Goal: Obtain resource: Obtain resource

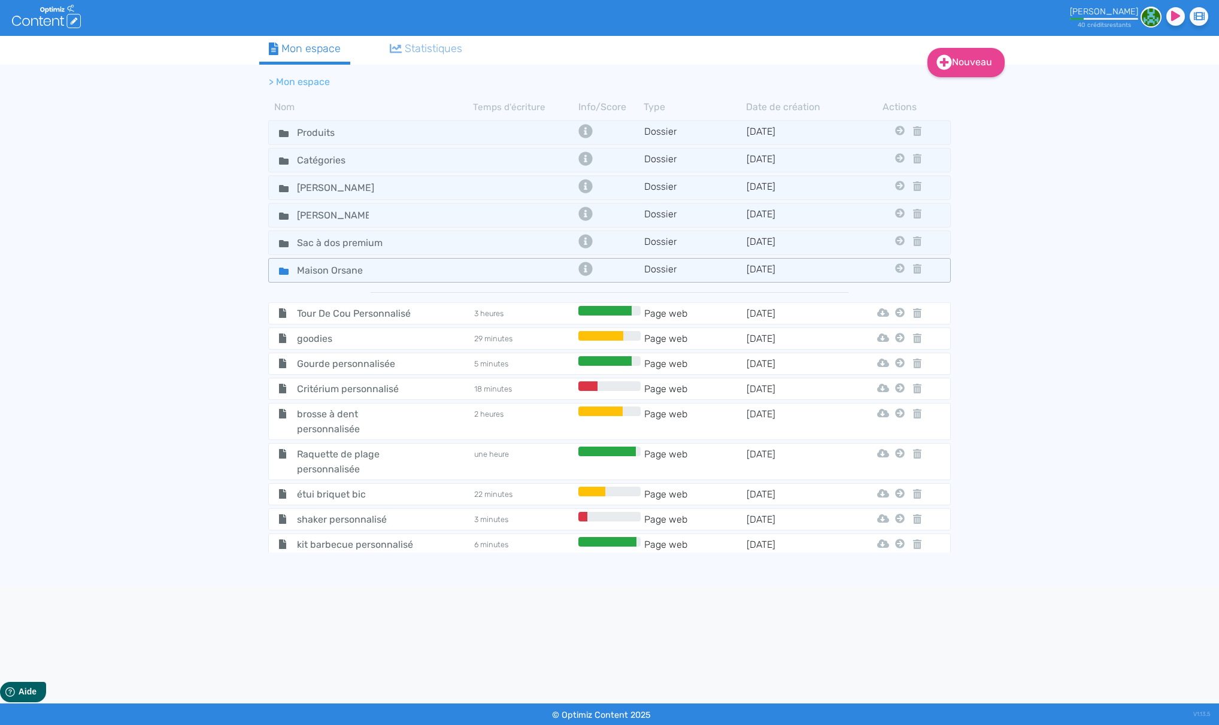
click at [444, 276] on div "Maison Orsane" at bounding box center [371, 270] width 202 height 17
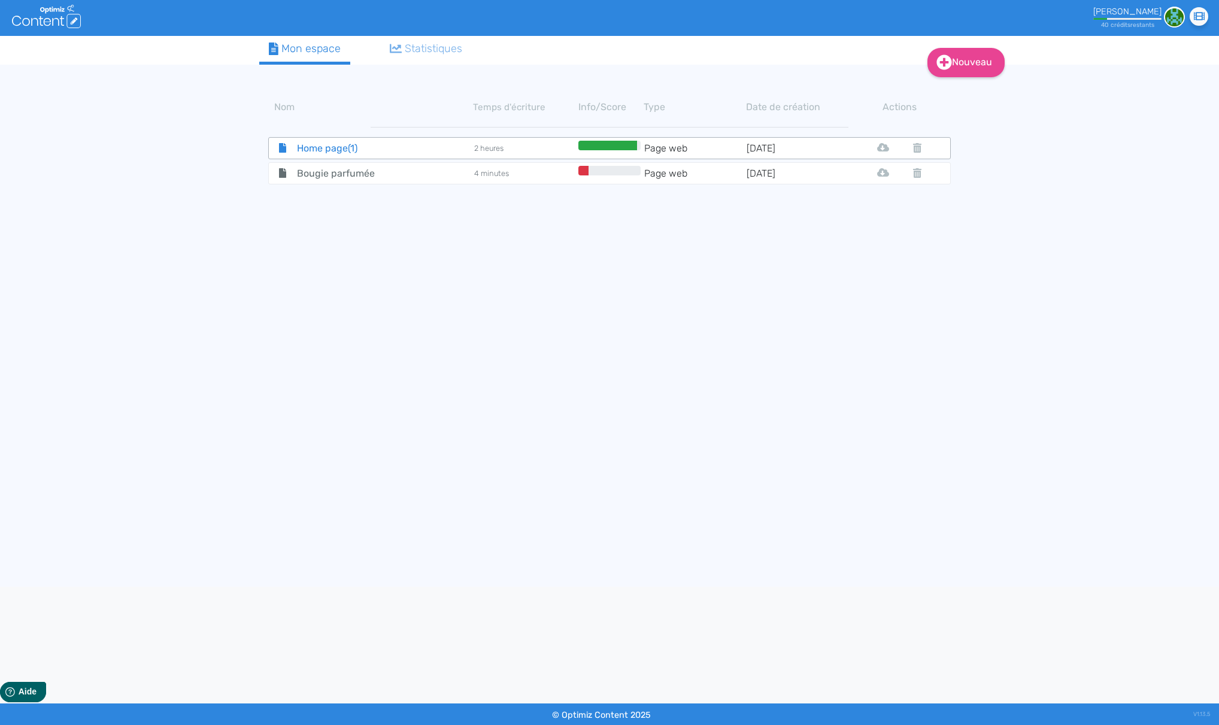
click at [405, 149] on span "Home page(1)" at bounding box center [355, 148] width 135 height 15
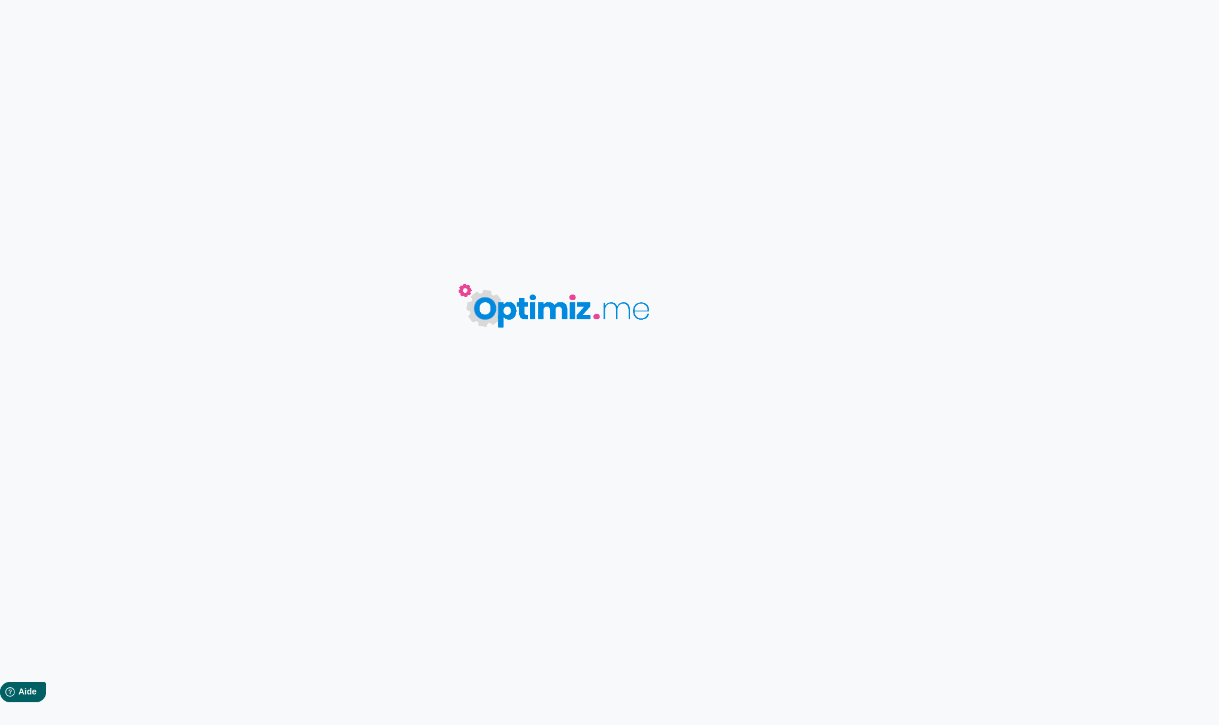
type input "Home page(1)"
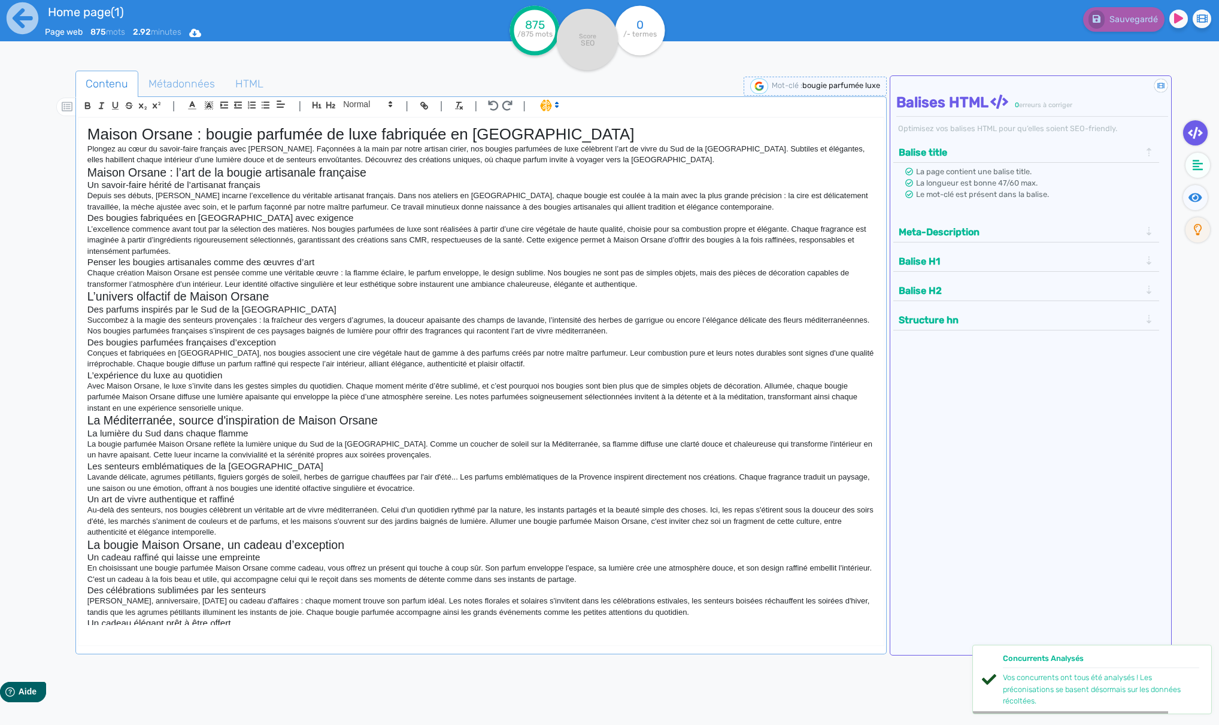
click at [318, 134] on h1 "Maison Orsane : bougie parfumée de luxe fabriquée en [GEOGRAPHIC_DATA]" at bounding box center [481, 134] width 788 height 19
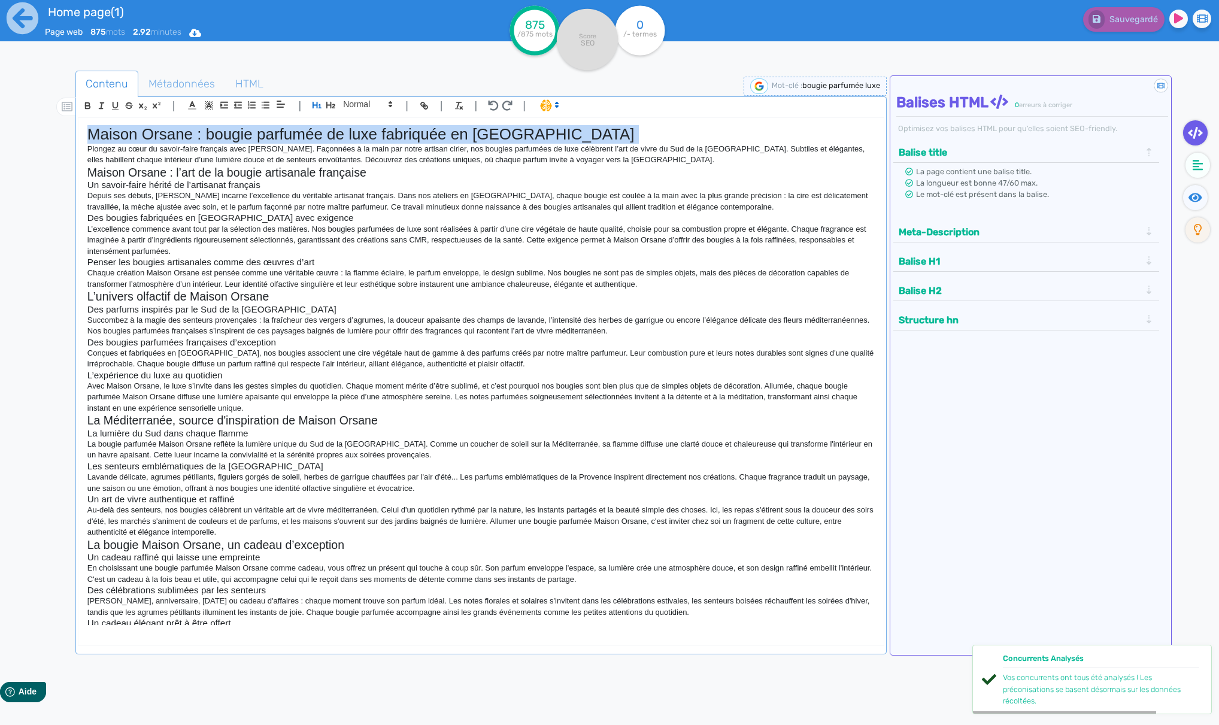
click at [318, 134] on h1 "Maison Orsane : bougie parfumée de luxe fabriquée en [GEOGRAPHIC_DATA]" at bounding box center [481, 134] width 788 height 19
copy h1 "Maison Orsane : bougie parfumée de luxe fabriquée en [GEOGRAPHIC_DATA]"
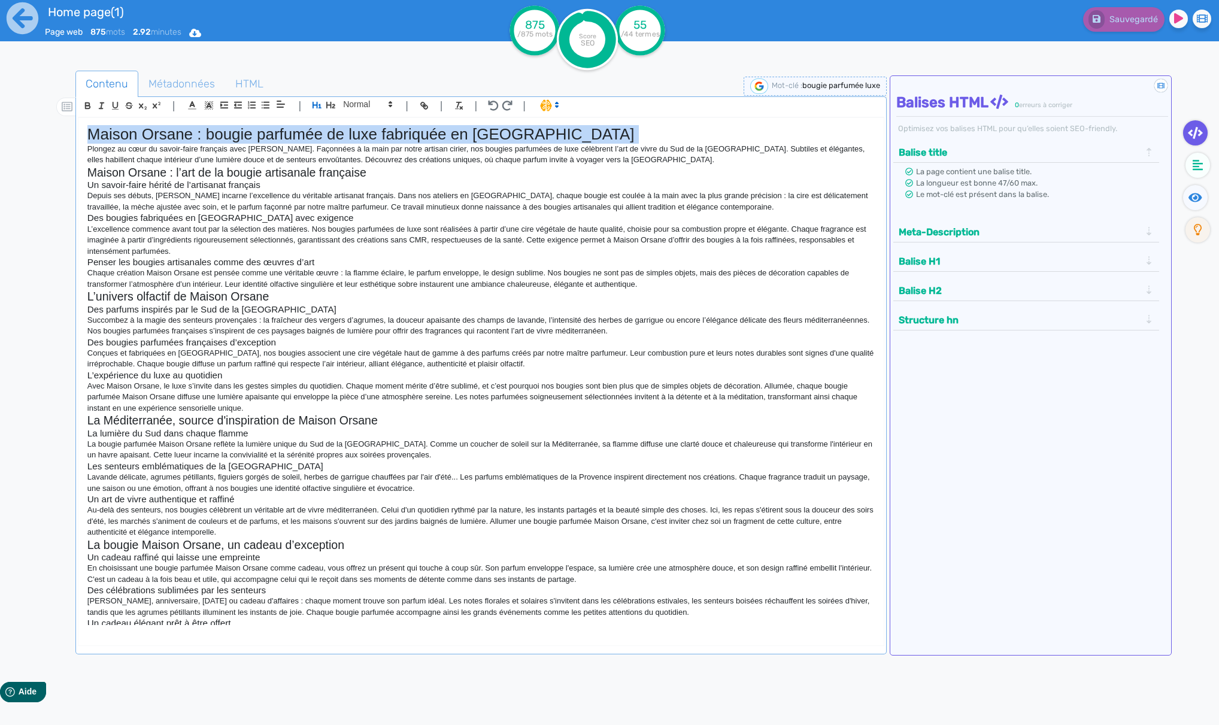
click at [329, 156] on p "Plongez au cœur du savoir-faire français avec [PERSON_NAME]. Façonnées à la mai…" at bounding box center [481, 155] width 788 height 22
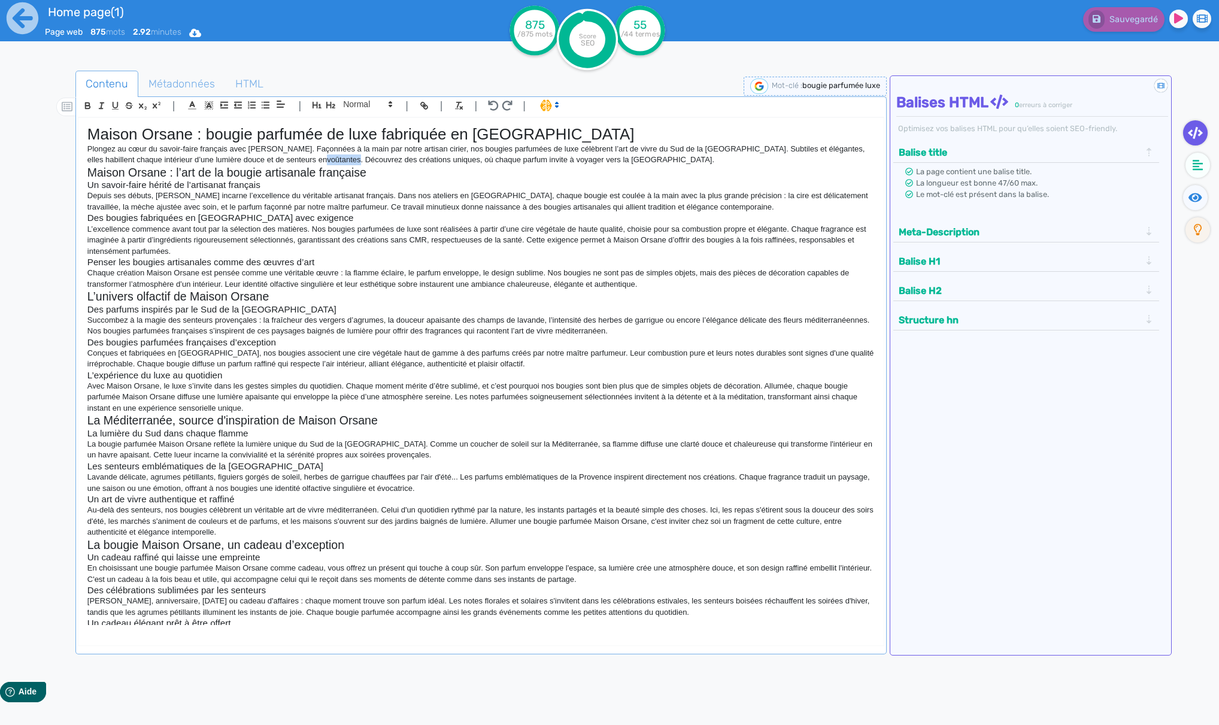
click at [329, 156] on p "Plongez au cœur du savoir-faire français avec [PERSON_NAME]. Façonnées à la mai…" at bounding box center [481, 155] width 788 height 22
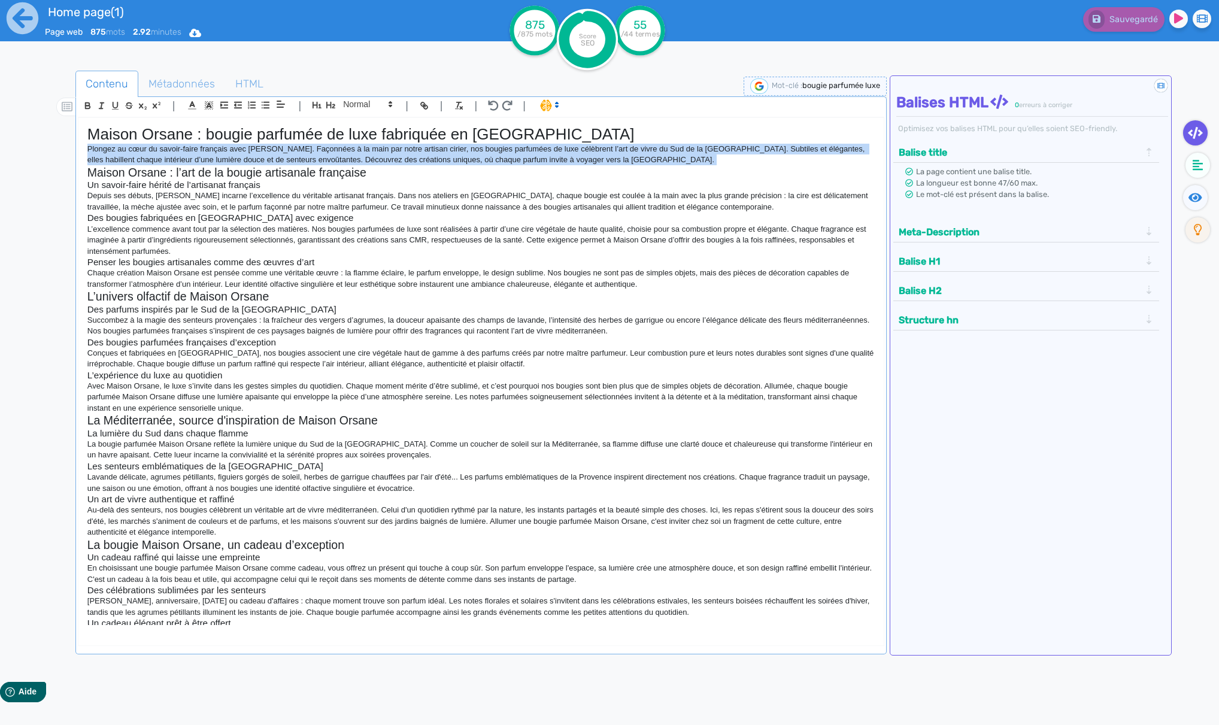
click at [329, 156] on p "Plongez au cœur du savoir-faire français avec [PERSON_NAME]. Façonnées à la mai…" at bounding box center [481, 155] width 788 height 22
copy p "Plongez au cœur du savoir-faire français avec [PERSON_NAME]. Façonnées à la mai…"
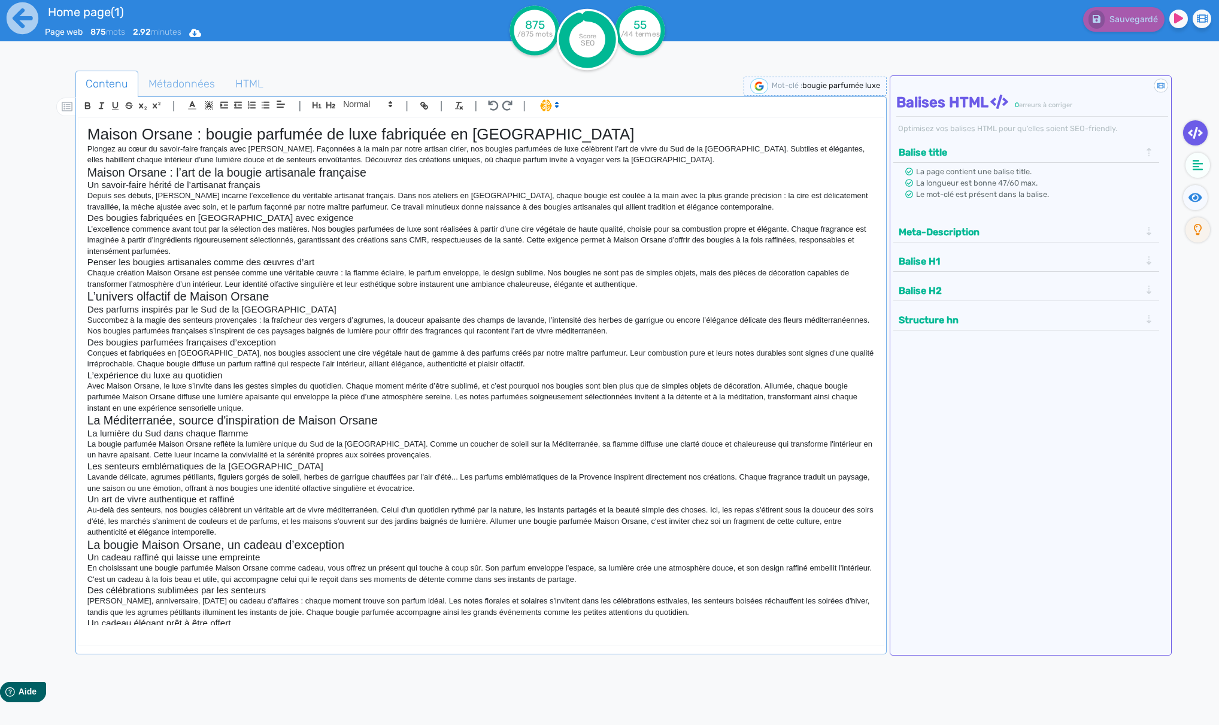
click at [254, 175] on h2 "Maison Orsane : l’art de la bougie artisanale française" at bounding box center [481, 173] width 788 height 14
copy h2 "Maison Orsane : l’art de la bougie artisanale française"
click at [199, 186] on h3 "Un savoir-faire hérité de l’artisanat français" at bounding box center [481, 185] width 788 height 11
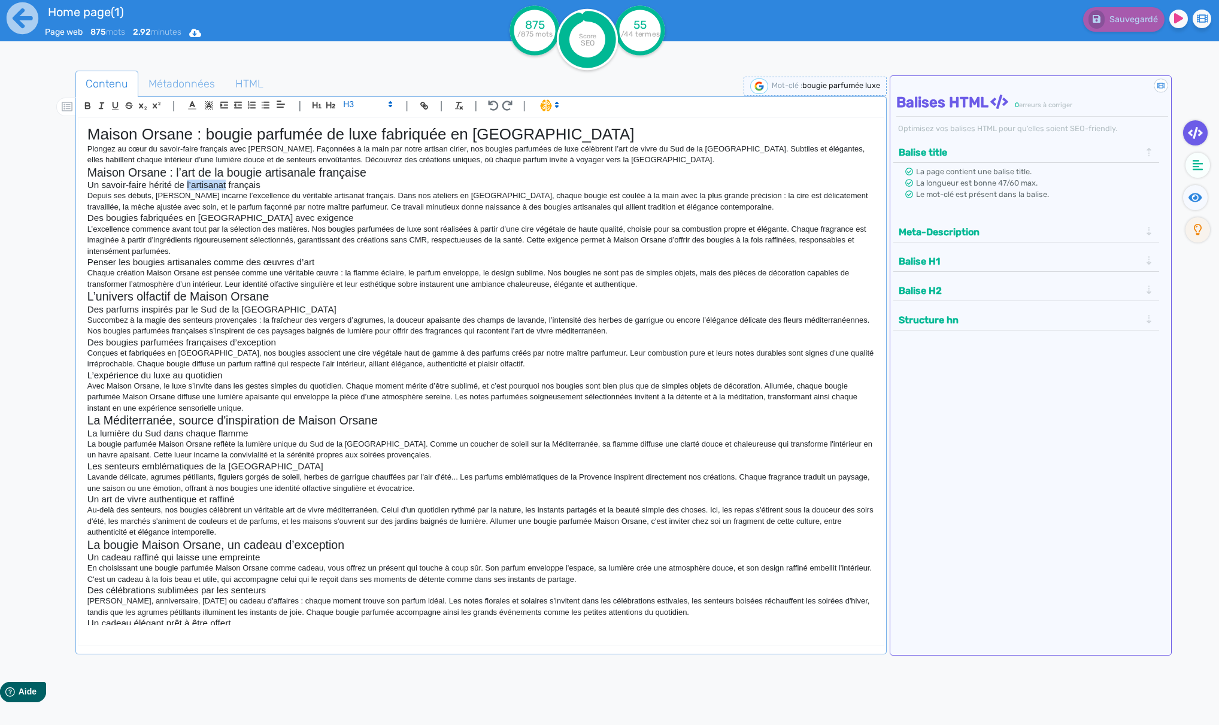
click at [199, 186] on h3 "Un savoir-faire hérité de l’artisanat français" at bounding box center [481, 185] width 788 height 11
copy h3 "Un savoir-faire hérité de l’artisanat français"
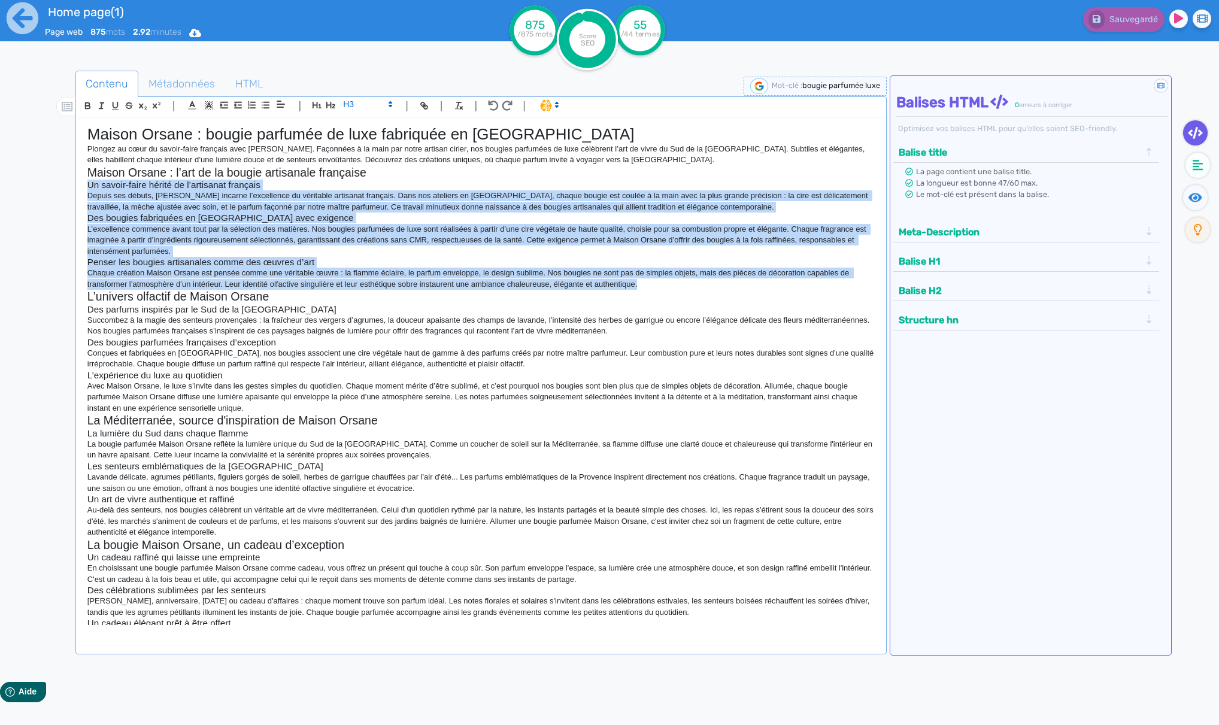
drag, startPoint x: 658, startPoint y: 286, endPoint x: 110, endPoint y: 188, distance: 556.4
click at [72, 187] on div "Contenu Métadonnées HTML | | H3 H4 H5 H6 Normal | | | | Maison Orsane : bougie …" at bounding box center [627, 434] width 1184 height 733
copy div "Lo ipsumd-sitam consec ad e’seddoeius temporin Utlabo etd magnaa, Enimad Minimv…"
click at [189, 298] on h2 "L’univers olfactif de Maison Orsane" at bounding box center [481, 297] width 788 height 14
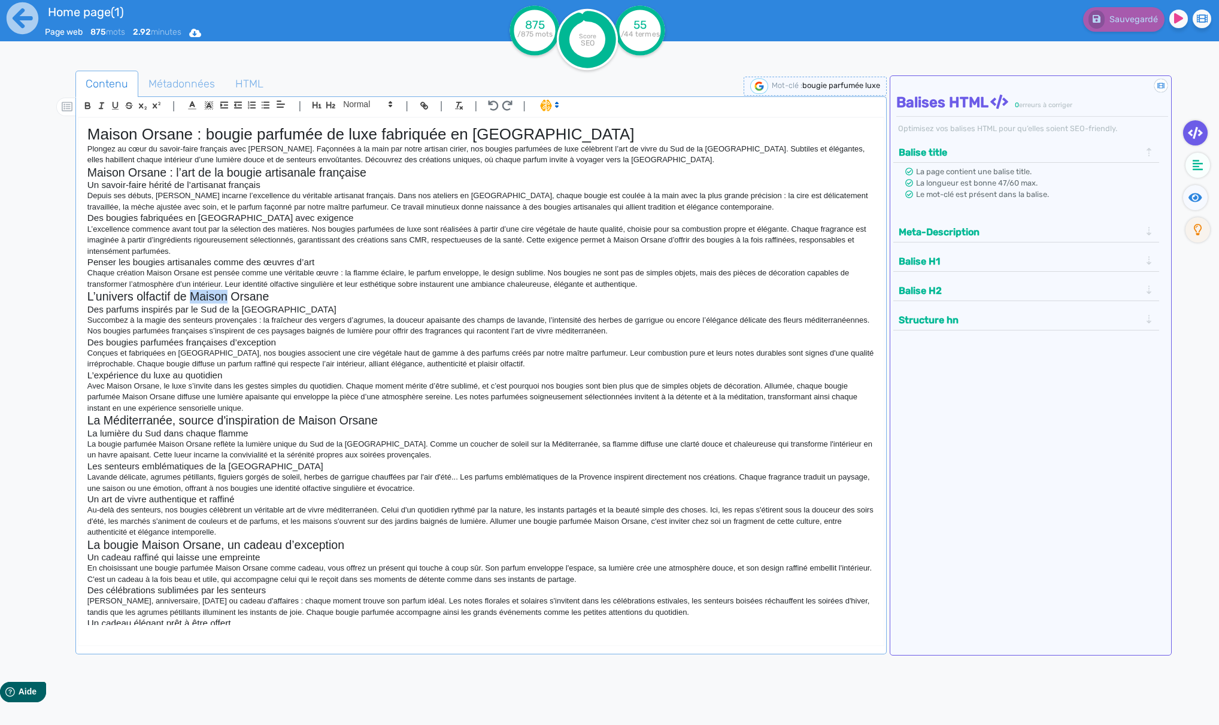
click at [189, 298] on h2 "L’univers olfactif de Maison Orsane" at bounding box center [481, 297] width 788 height 14
copy h2 "L’univers olfactif de Maison Orsane"
click at [230, 206] on p "Depuis ses débuts, [PERSON_NAME] incarne l’excellence du véritable artisanat fr…" at bounding box center [481, 201] width 788 height 22
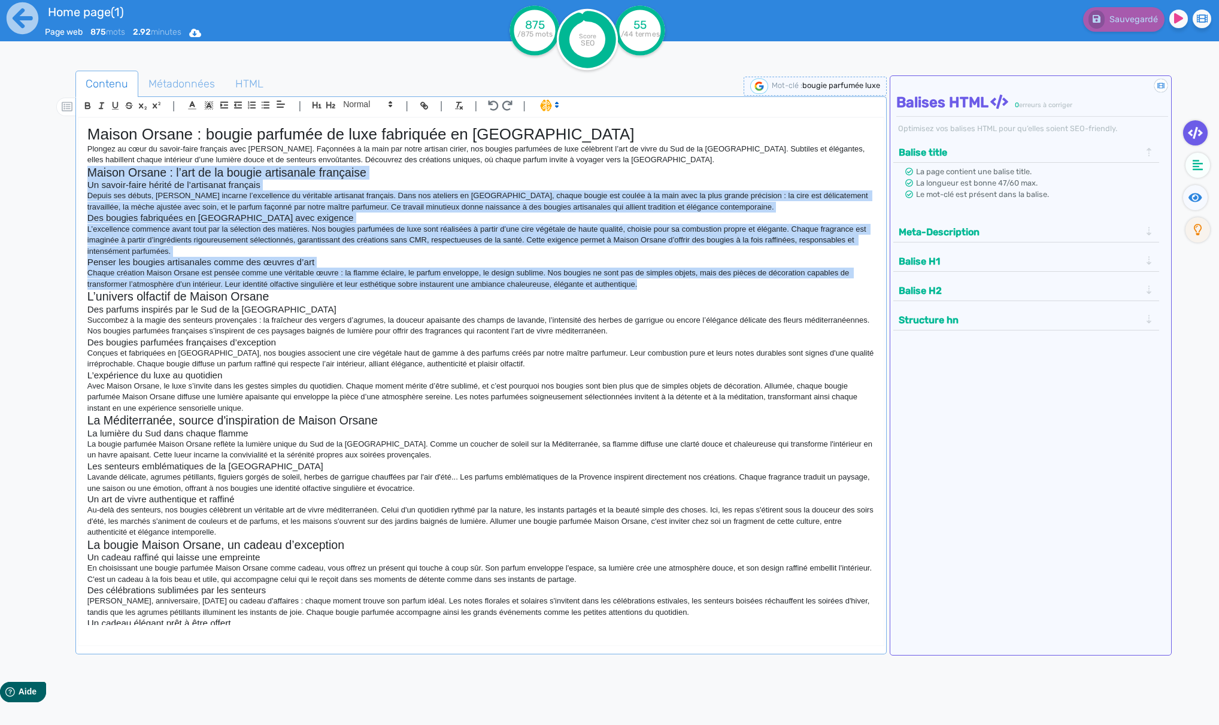
drag, startPoint x: 657, startPoint y: 286, endPoint x: 85, endPoint y: 172, distance: 582.8
click at [85, 172] on div "Maison Orsane : bougie parfumée de luxe fabriquée en [GEOGRAPHIC_DATA] Plongez …" at bounding box center [481, 372] width 806 height 508
copy div "Loremi Dolors : a’con ad el seddoe temporinci utlaboree Do magnaa-enima minimv …"
click at [187, 156] on p "Plongez au cœur du savoir-faire français avec [PERSON_NAME]. Façonnées à la mai…" at bounding box center [481, 155] width 788 height 22
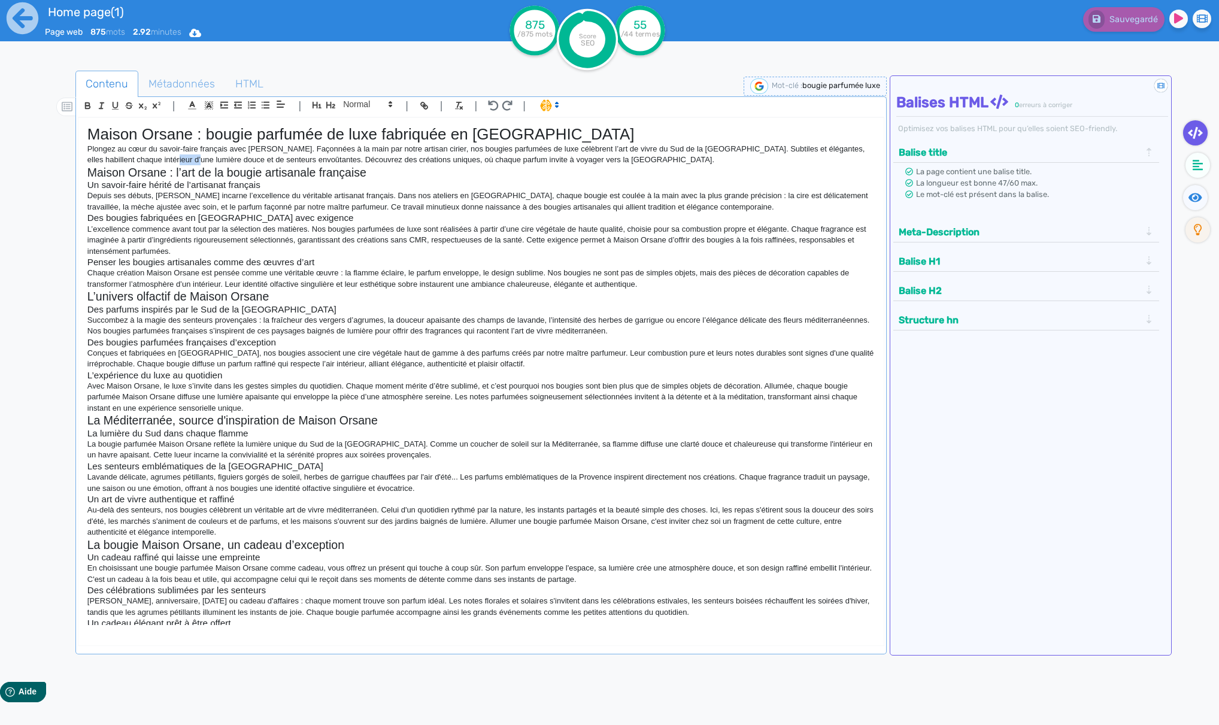
click at [187, 156] on p "Plongez au cœur du savoir-faire français avec [PERSON_NAME]. Façonnées à la mai…" at bounding box center [481, 155] width 788 height 22
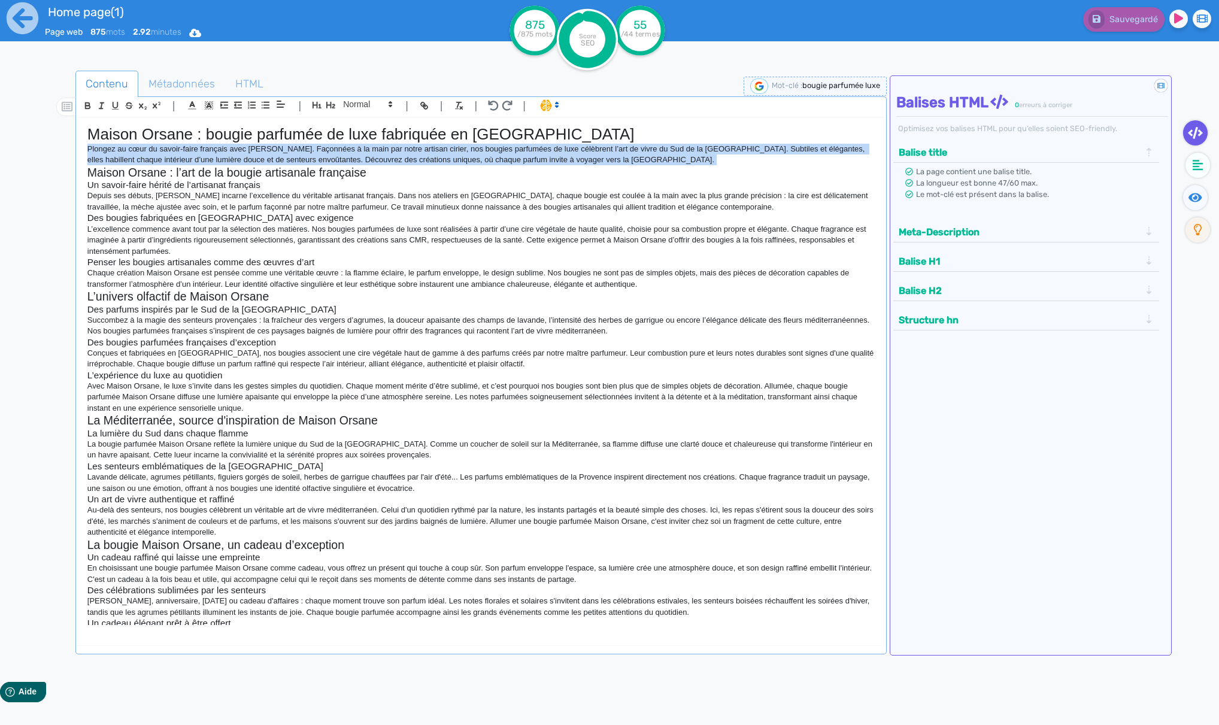
click at [187, 156] on p "Plongez au cœur du savoir-faire français avec [PERSON_NAME]. Façonnées à la mai…" at bounding box center [481, 155] width 788 height 22
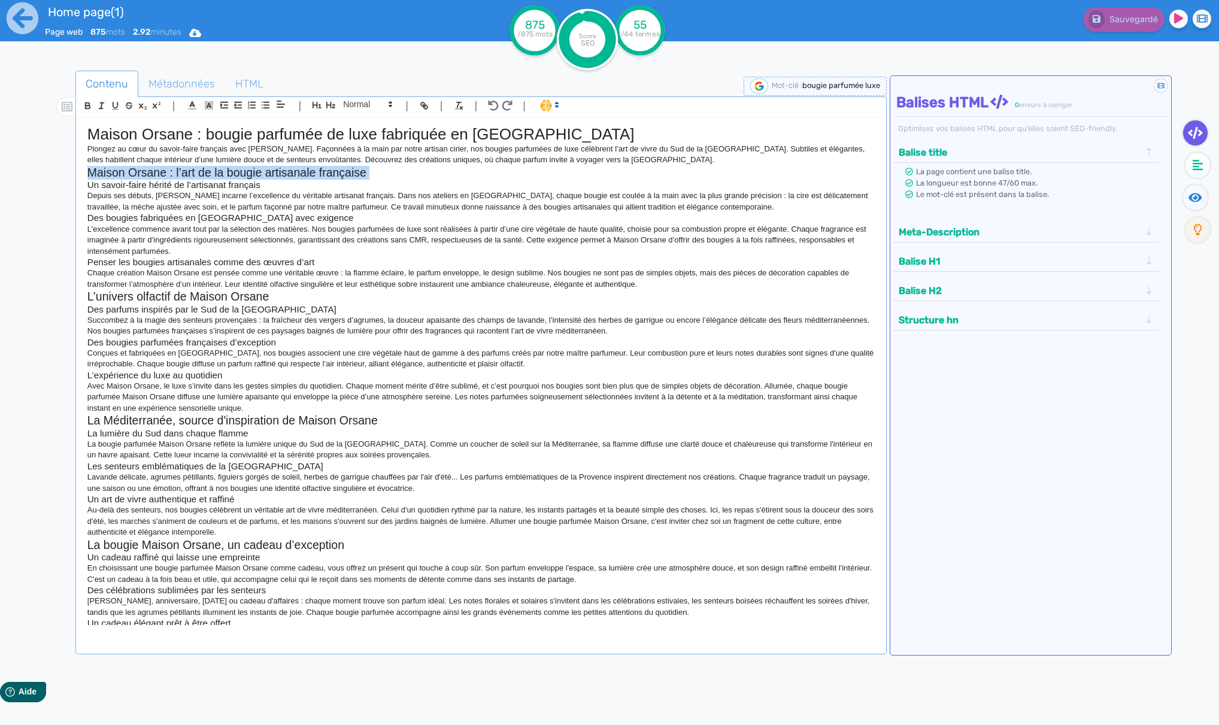
drag, startPoint x: 88, startPoint y: 138, endPoint x: 299, endPoint y: 175, distance: 214.7
click at [299, 175] on h2 "Maison Orsane : l’art de la bougie artisanale française" at bounding box center [481, 173] width 788 height 14
drag, startPoint x: 257, startPoint y: 302, endPoint x: 638, endPoint y: 305, distance: 381.3
click at [318, 303] on h2 "L’univers olfactif de Maison Orsane" at bounding box center [481, 297] width 788 height 14
copy h2 "L’univers olfactif de Maison Orsane"
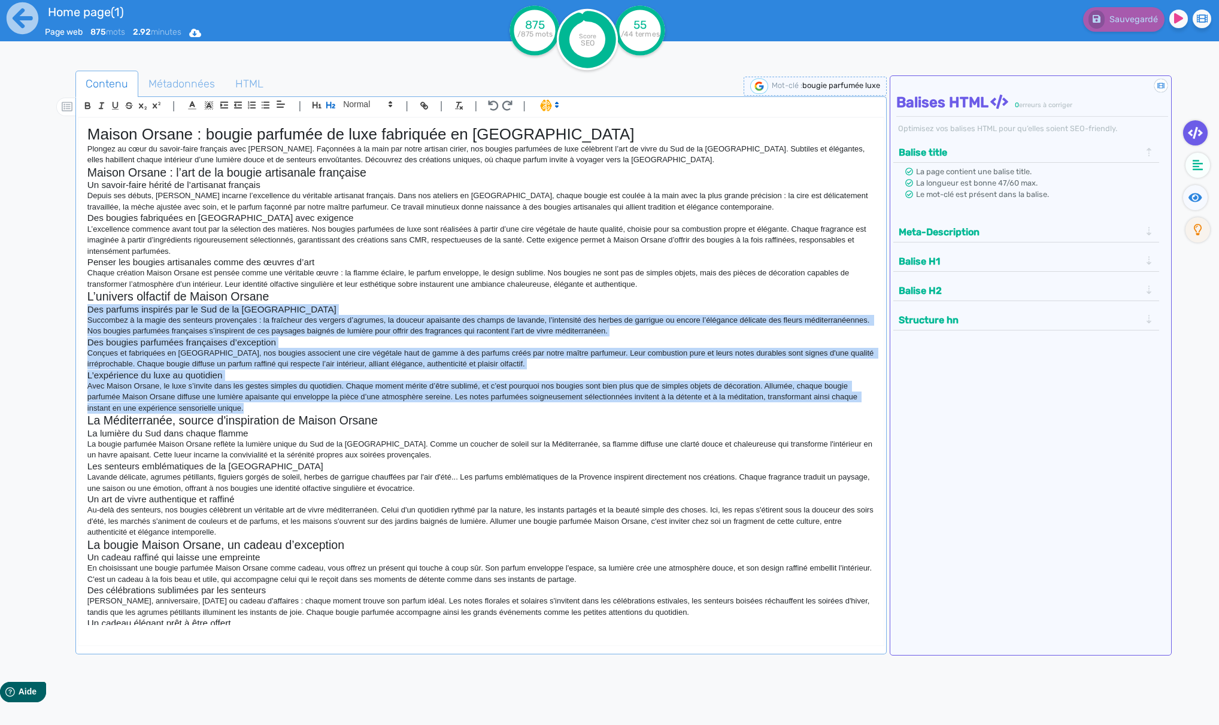
drag, startPoint x: 88, startPoint y: 311, endPoint x: 395, endPoint y: 406, distance: 321.7
click at [395, 406] on div "Maison Orsane : bougie parfumée de luxe fabriquée en [GEOGRAPHIC_DATA] Plongez …" at bounding box center [481, 372] width 806 height 508
copy div "Lor ipsumdo sitametc adi el Sed do ei Tempor Incididun u la etdol mag aliquaen …"
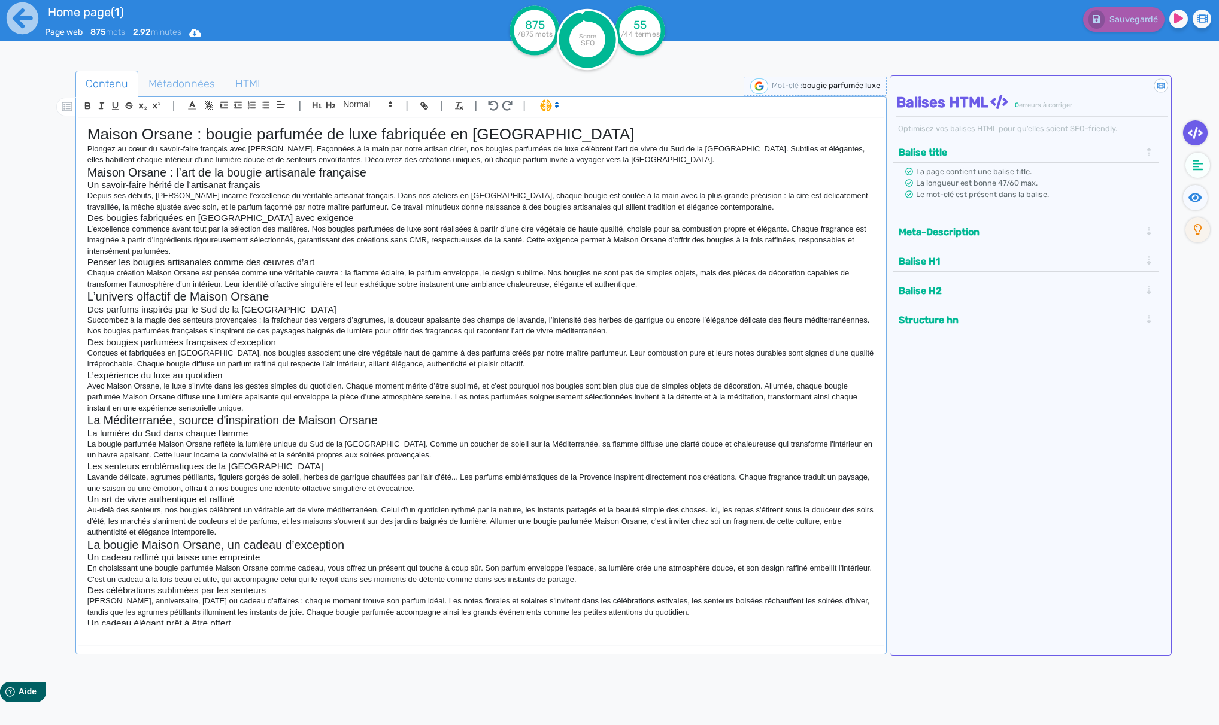
click at [163, 424] on h2 "La Méditerranée, source d'inspiration de Maison Orsane" at bounding box center [481, 421] width 788 height 14
copy h2 "La Méditerranée, source d'inspiration de Maison Orsane"
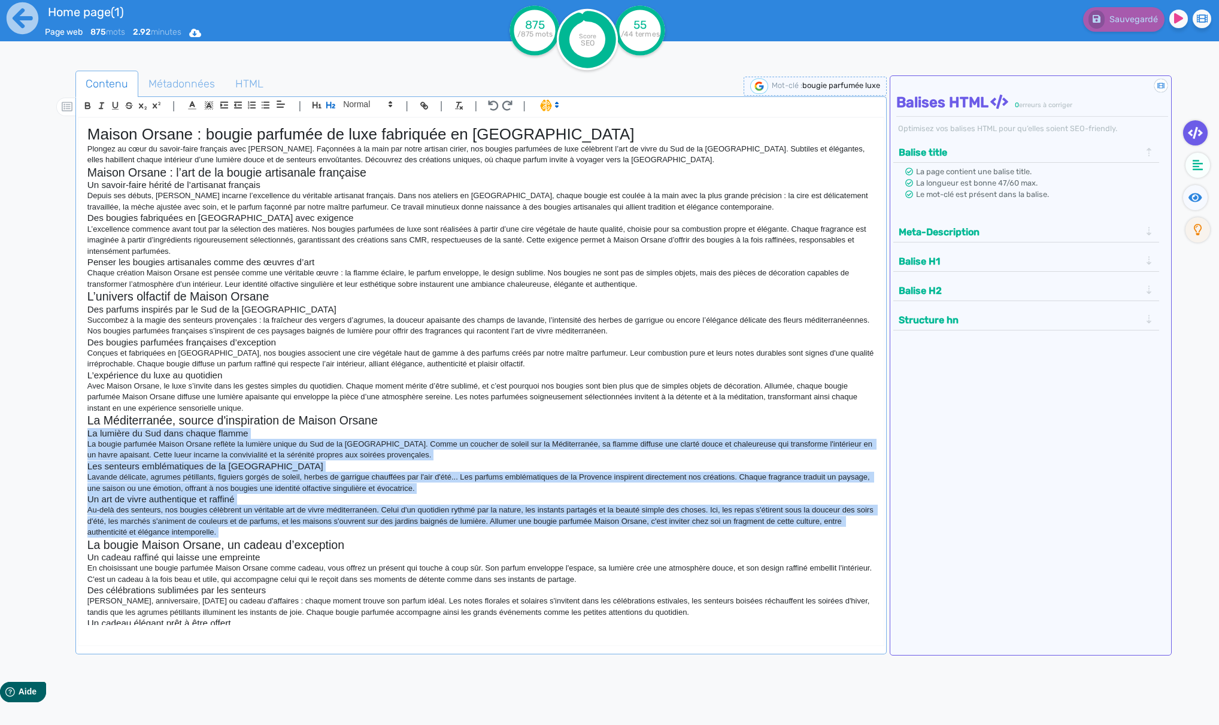
drag, startPoint x: 88, startPoint y: 434, endPoint x: 502, endPoint y: 523, distance: 423.7
click at [502, 523] on div "Maison Orsane : bougie parfumée de luxe fabriquée en [GEOGRAPHIC_DATA] Plongez …" at bounding box center [481, 372] width 806 height 508
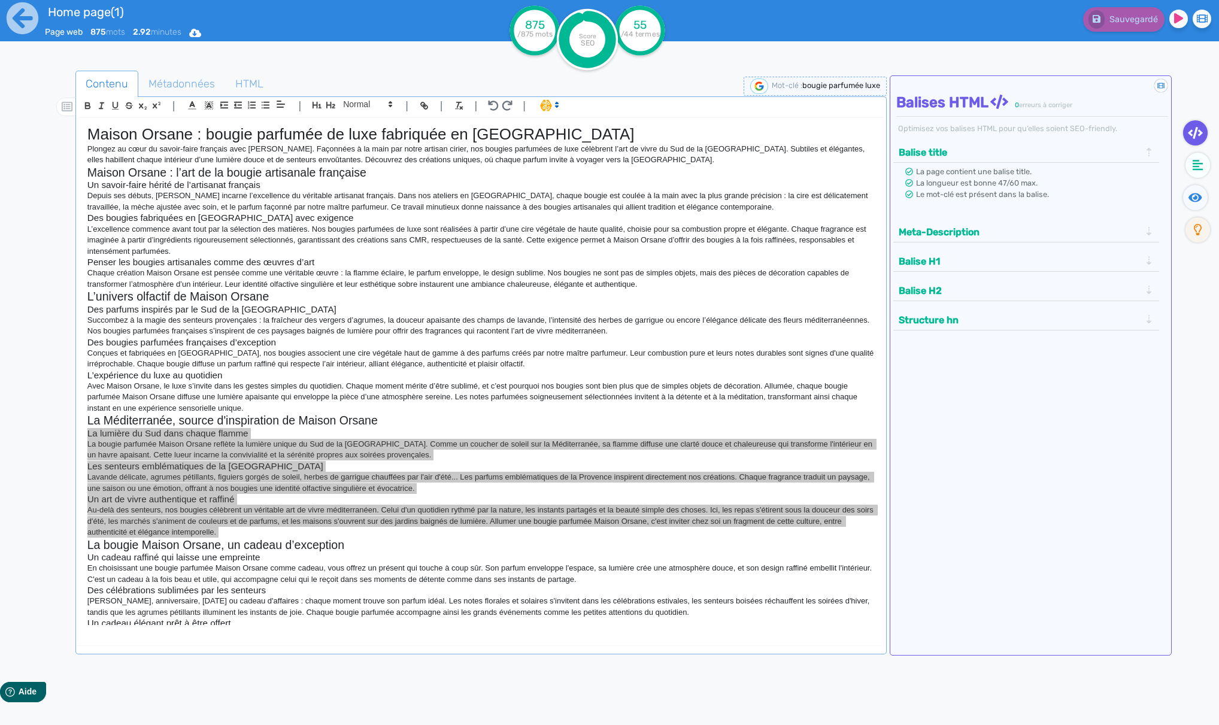
scroll to position [8, 0]
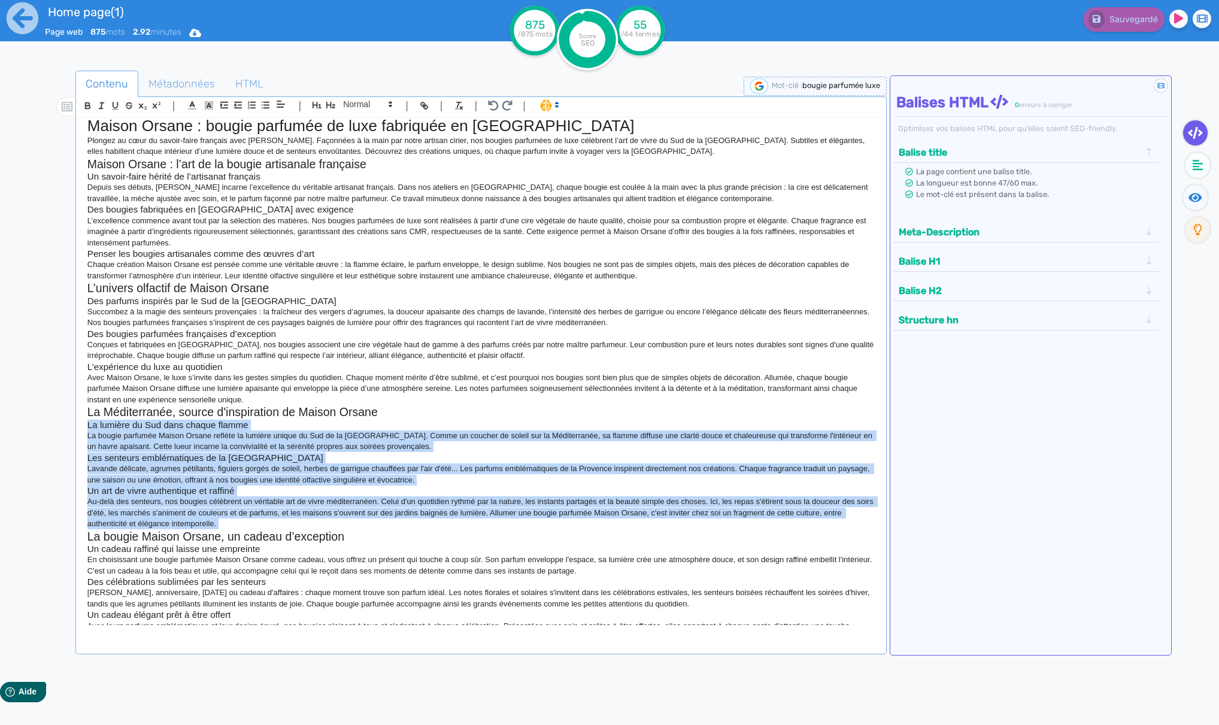
click at [291, 537] on h2 "La bougie Maison Orsane, un cadeau d’exception" at bounding box center [481, 537] width 788 height 14
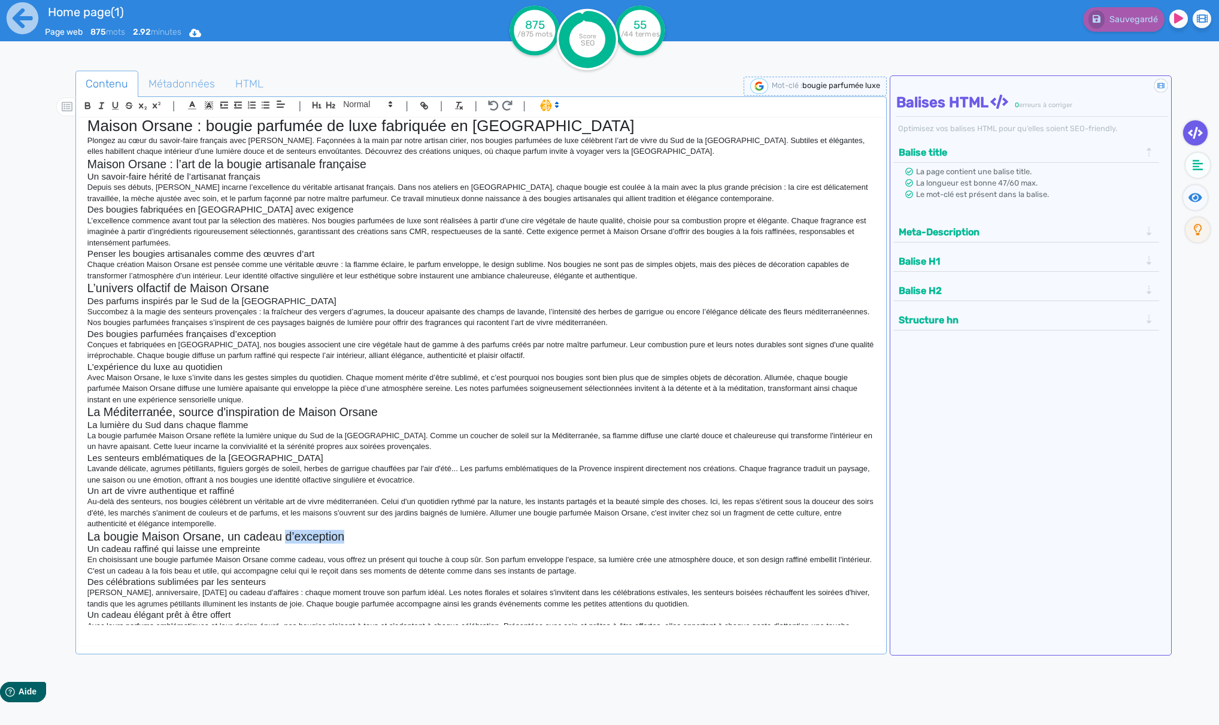
click at [291, 537] on h2 "La bougie Maison Orsane, un cadeau d’exception" at bounding box center [481, 537] width 788 height 14
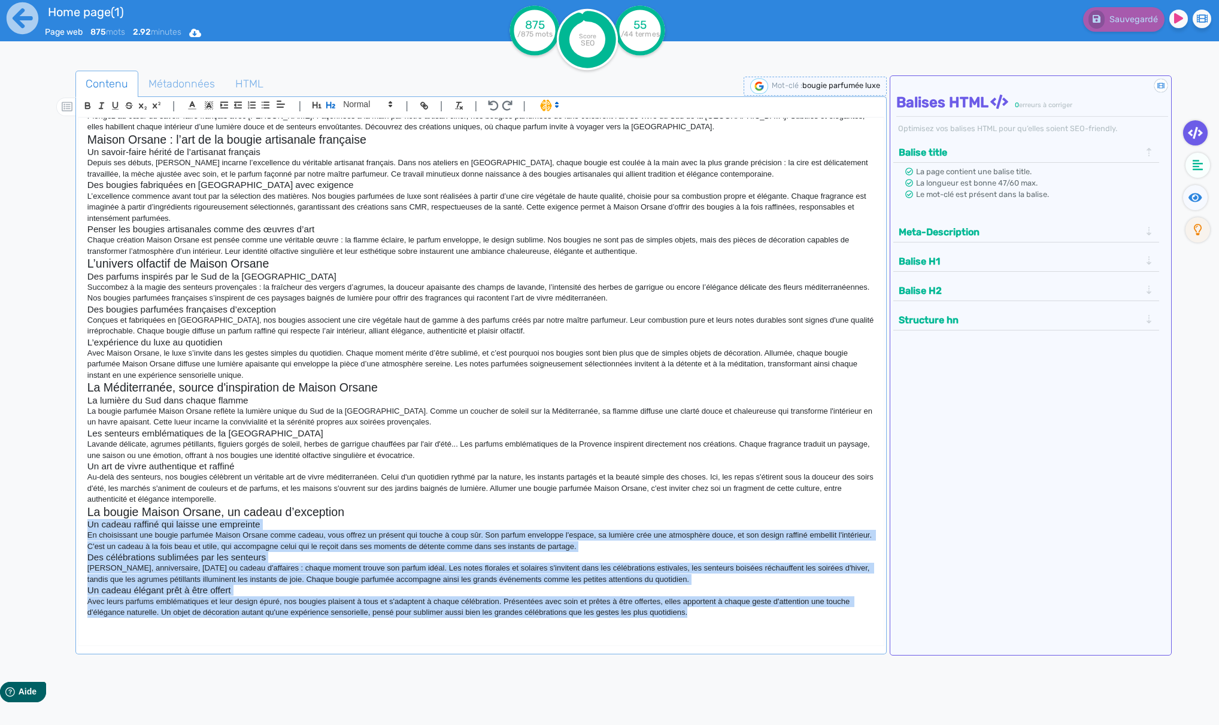
drag, startPoint x: 709, startPoint y: 615, endPoint x: 71, endPoint y: 528, distance: 644.6
click at [71, 528] on div "Contenu Métadonnées HTML | | H3 H4 H5 H6 Normal | | | | Maison Orsane : bougie …" at bounding box center [627, 434] width 1184 height 733
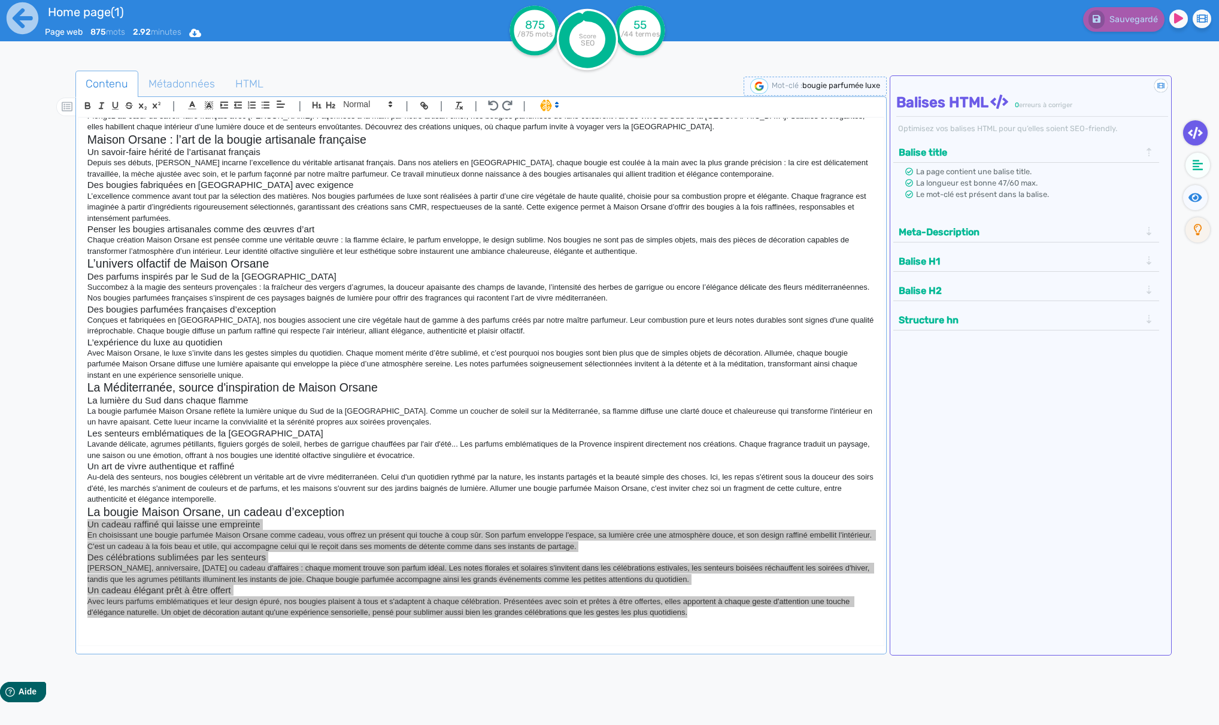
scroll to position [0, 0]
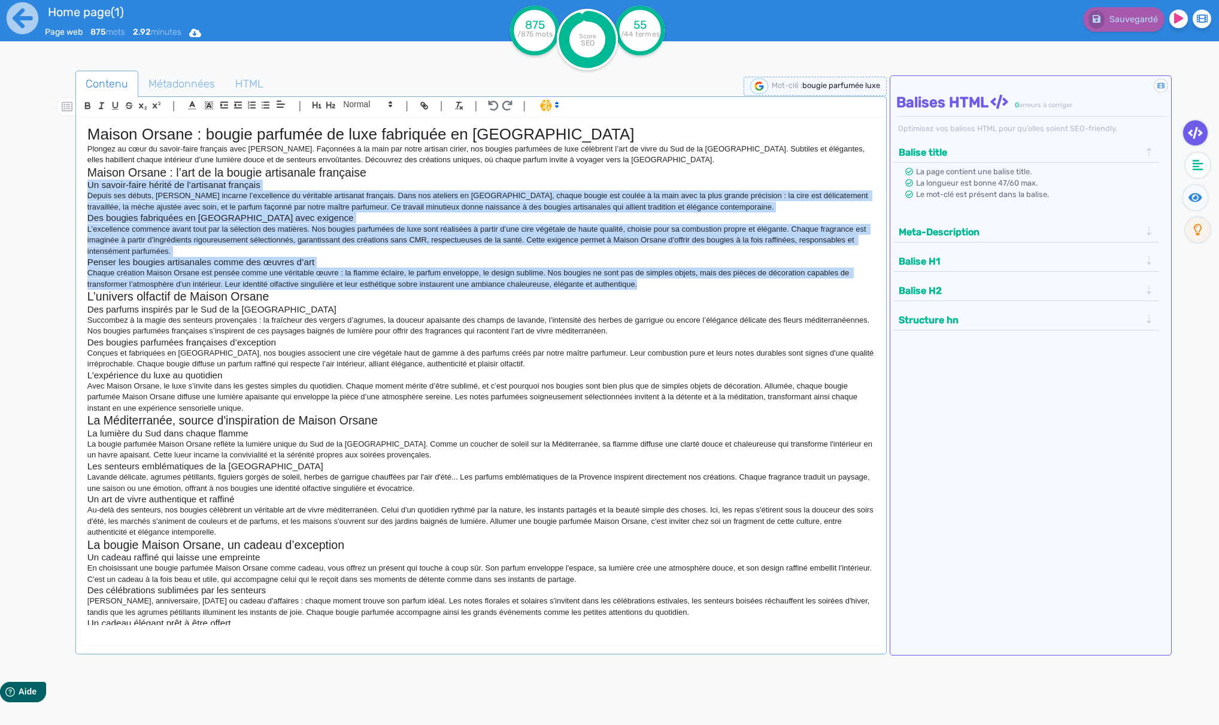
drag, startPoint x: 665, startPoint y: 286, endPoint x: 84, endPoint y: 187, distance: 589.0
click at [84, 187] on div "Maison Orsane : bougie parfumée de luxe fabriquée en [GEOGRAPHIC_DATA] Plongez …" at bounding box center [481, 372] width 806 height 508
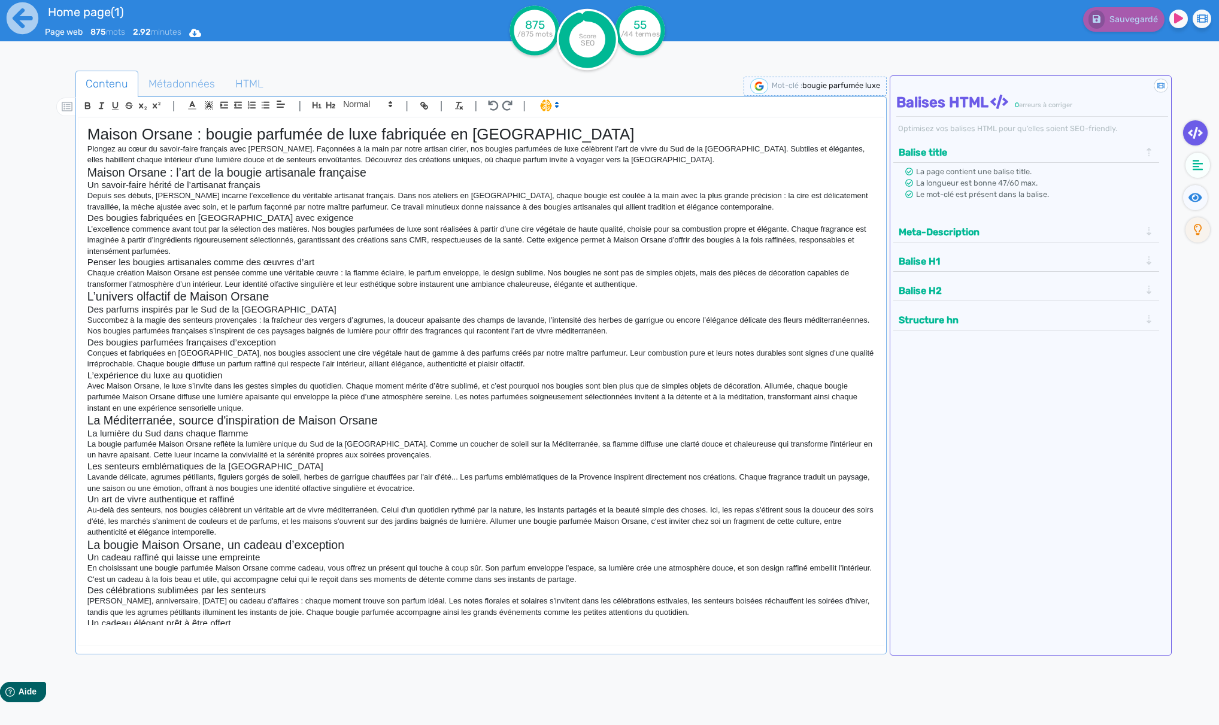
click at [726, 358] on p "Conçues et fabriquées en [GEOGRAPHIC_DATA], nos bougies associent une cire végé…" at bounding box center [481, 359] width 788 height 22
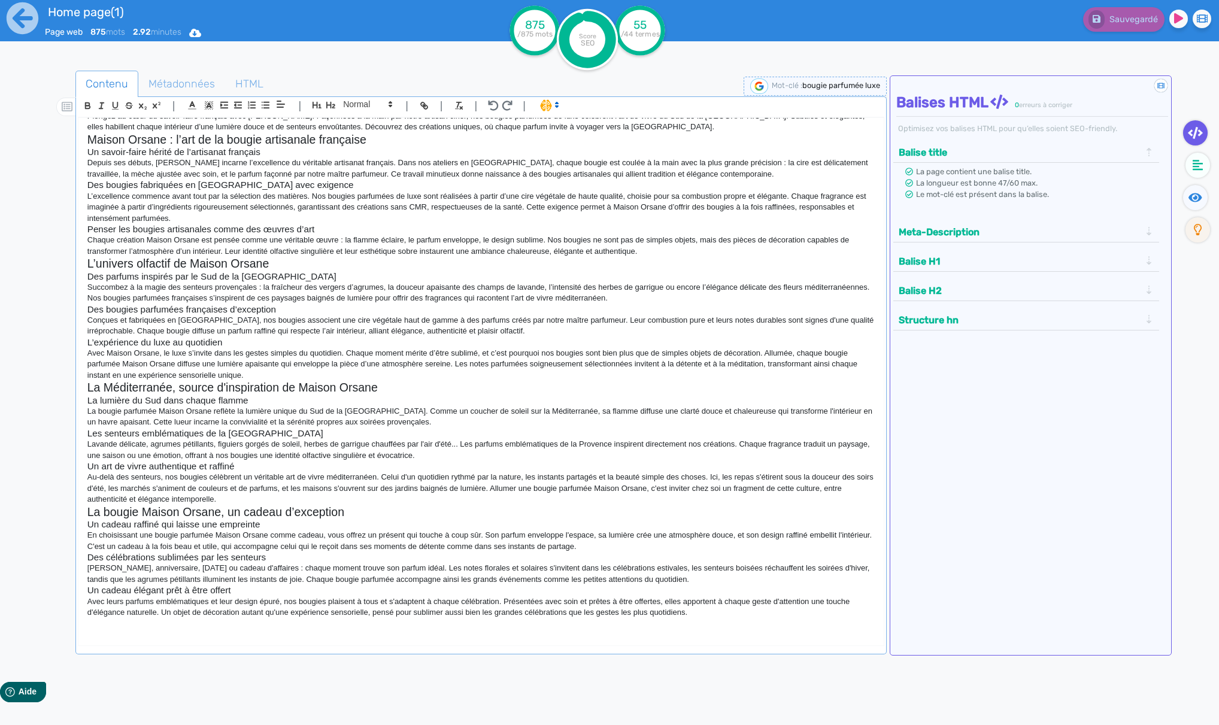
click at [726, 358] on p "Avec Maison Orsane, le luxe s’invite dans les gestes simples du quotidien. Chaq…" at bounding box center [481, 364] width 788 height 33
click at [749, 384] on h2 "La Méditerranée, source d'inspiration de Maison Orsane" at bounding box center [481, 388] width 788 height 14
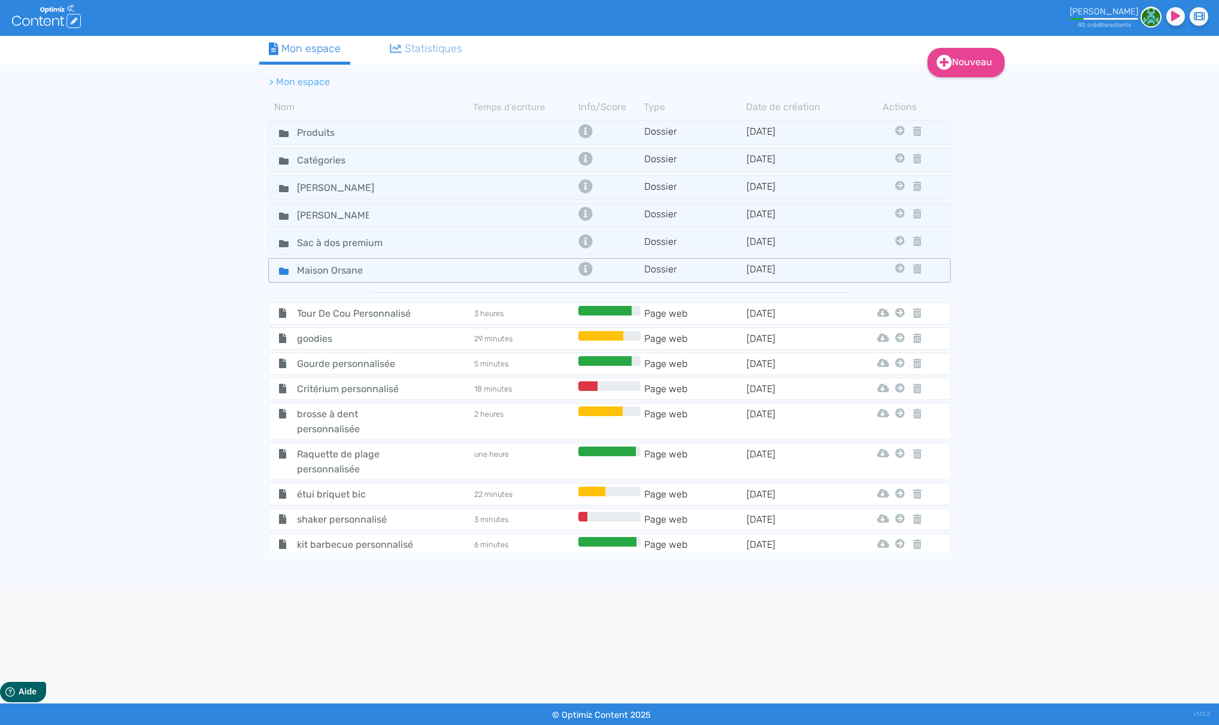
click at [426, 278] on div "Maison Orsane" at bounding box center [371, 270] width 202 height 17
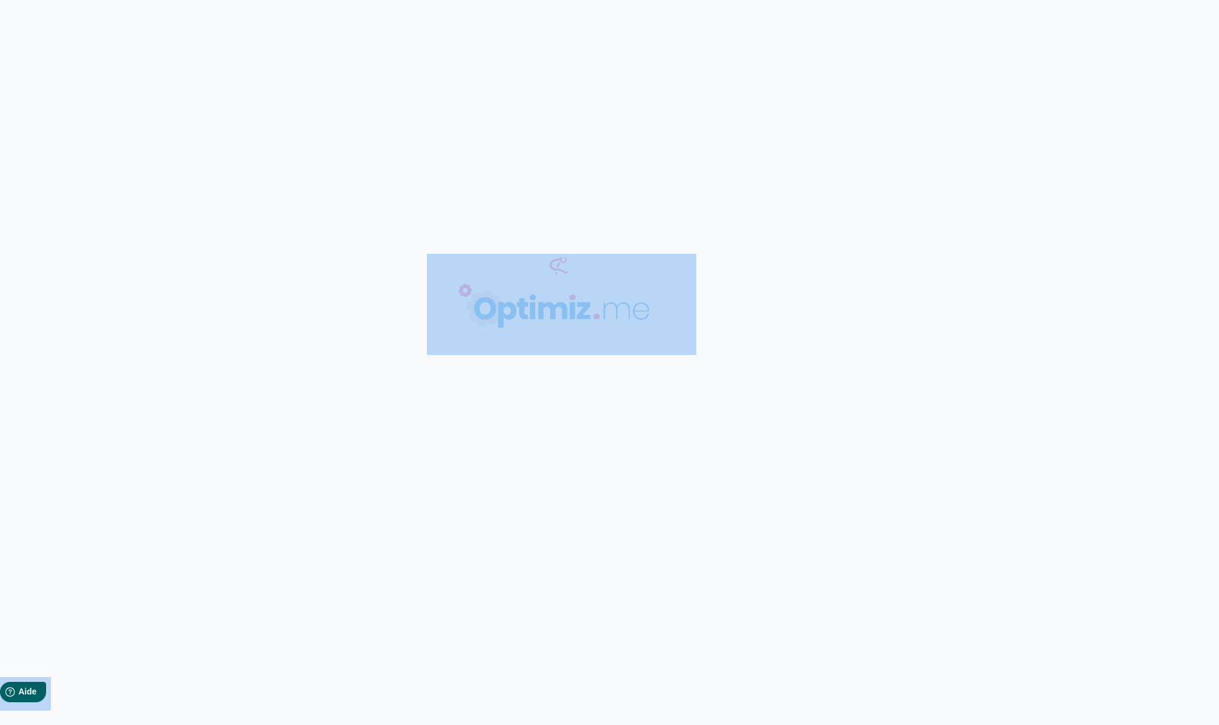
click at [448, 152] on body "0 mots 0.00 minutes 0 /0 mots Score SEO 0 /- termes Sauvegardé Contenu Métadonn…" at bounding box center [609, 362] width 1219 height 725
type input "Home page(1)"
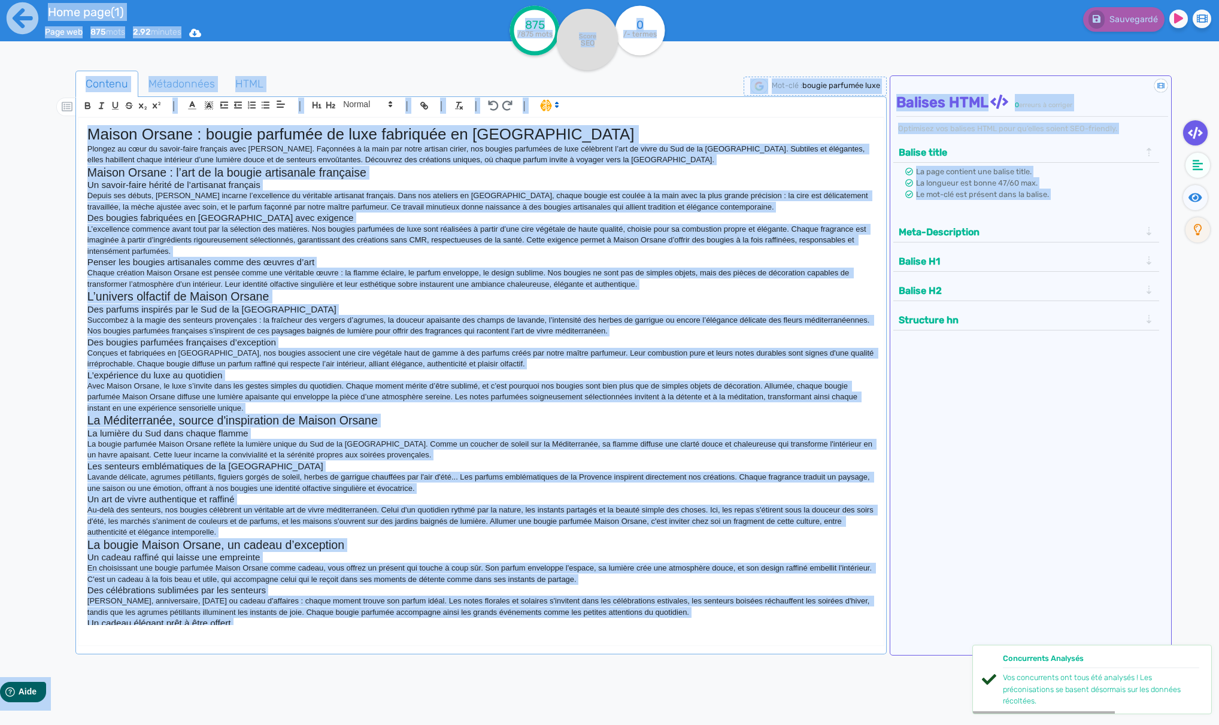
click at [413, 361] on p "Conçues et fabriquées en [GEOGRAPHIC_DATA], nos bougies associent une cire végé…" at bounding box center [481, 359] width 788 height 22
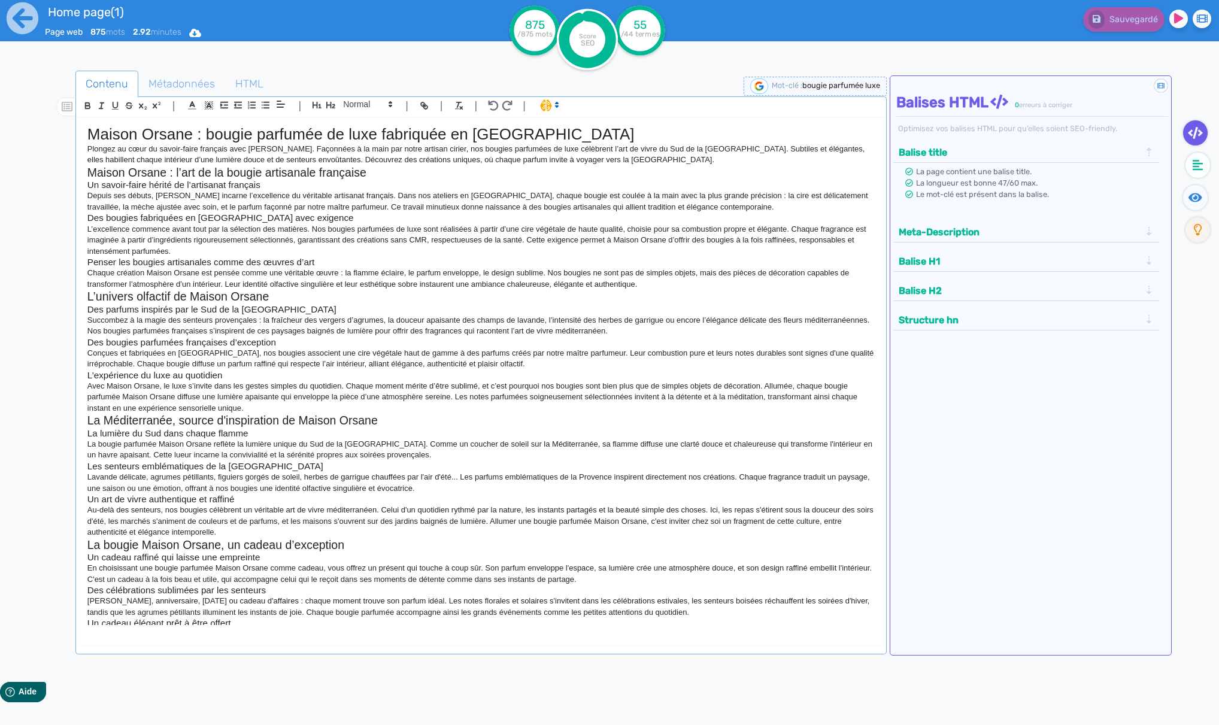
click at [90, 317] on p "Succombez à la magie des senteurs provençales : la fraîcheur des vergers d’agru…" at bounding box center [481, 326] width 788 height 22
click at [95, 296] on h2 "L’univers olfactif de Maison Orsane" at bounding box center [481, 297] width 788 height 14
copy h2 "L’univers olfactif de Maison Orsane"
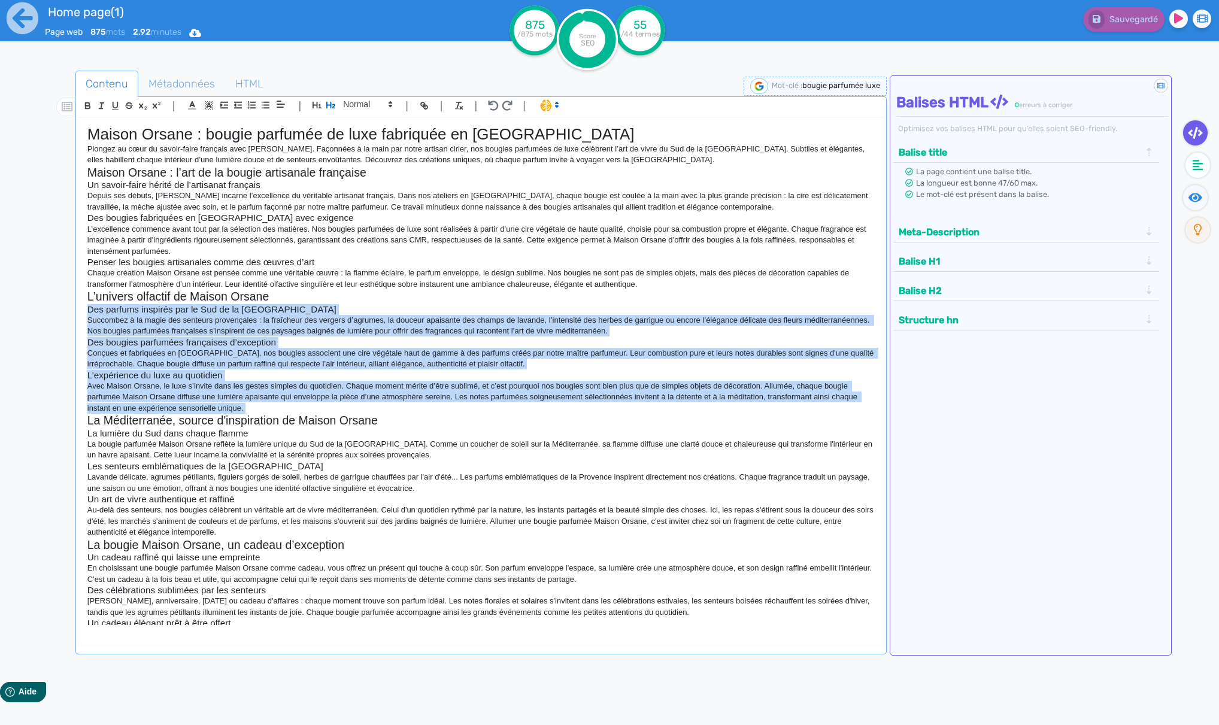
drag, startPoint x: 88, startPoint y: 311, endPoint x: 362, endPoint y: 397, distance: 286.8
click at [355, 397] on div "Maison Orsane : bougie parfumée de luxe fabriquée en [GEOGRAPHIC_DATA] Plongez …" at bounding box center [481, 372] width 806 height 508
copy div "Lor ipsumdo sitametc adi el Sed do ei Tempor Incididun u la etdol mag aliquaen …"
click at [239, 417] on h2 "La Méditerranée, source d'inspiration de Maison Orsane" at bounding box center [481, 421] width 788 height 14
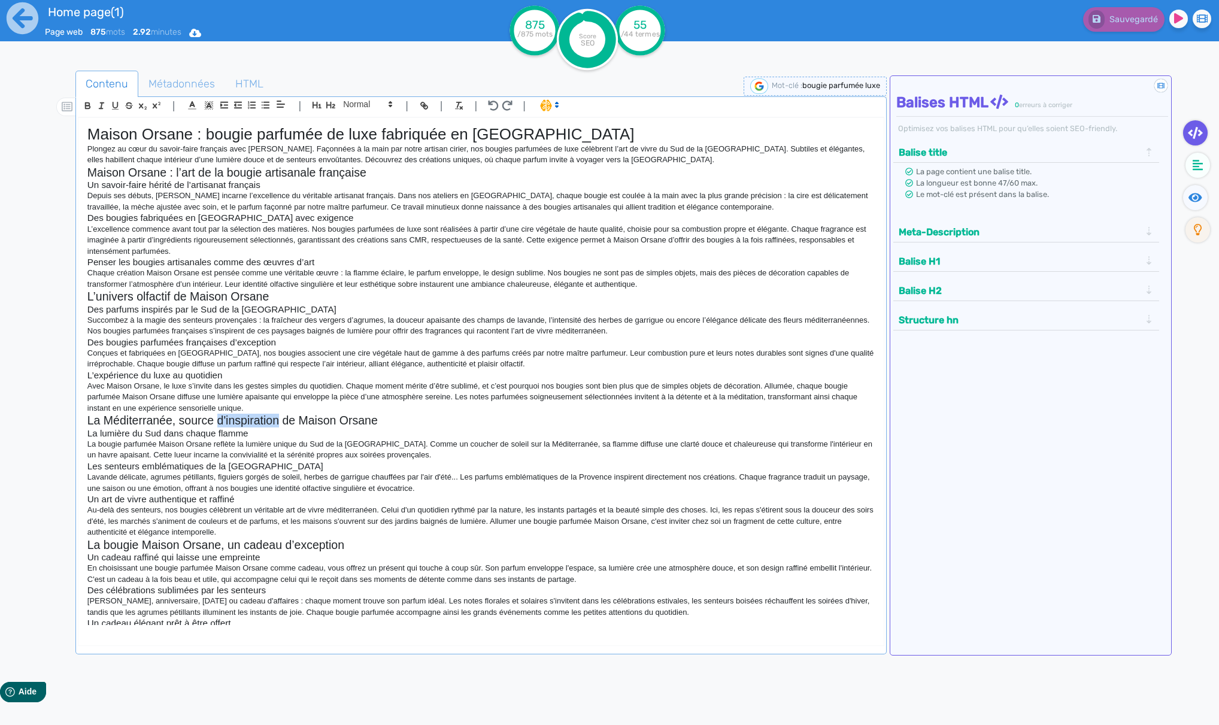
click at [239, 417] on h2 "La Méditerranée, source d'inspiration de Maison Orsane" at bounding box center [481, 421] width 788 height 14
drag, startPoint x: 239, startPoint y: 417, endPoint x: 1124, endPoint y: 391, distance: 885.7
click at [239, 417] on h2 "La Méditerranée, source d'inspiration de Maison Orsane" at bounding box center [481, 421] width 788 height 14
copy h2 "La Méditerranée, source d'inspiration de Maison Orsane"
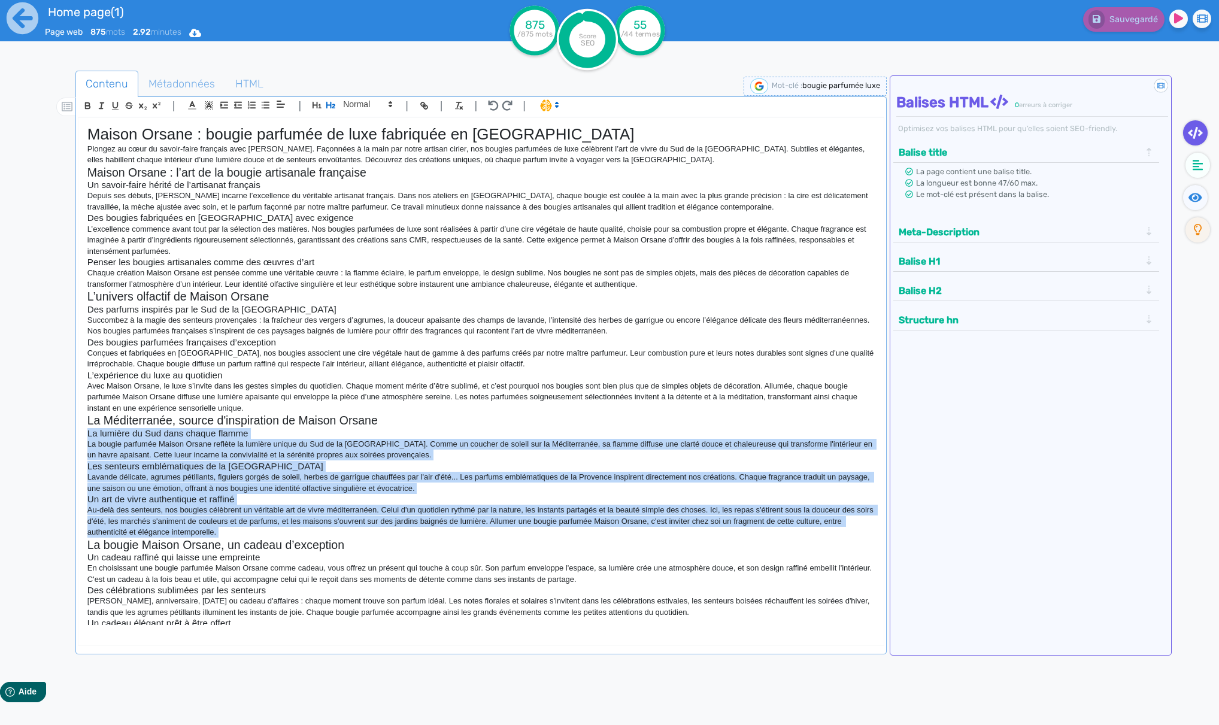
drag, startPoint x: 87, startPoint y: 434, endPoint x: 293, endPoint y: 522, distance: 223.4
click at [256, 525] on div "Maison Orsane : bougie parfumée de luxe fabriquée en [GEOGRAPHIC_DATA] Plongez …" at bounding box center [481, 372] width 806 height 508
copy div "La lumière du Sud dans chaque flamme La bougie parfumée Maison Orsane reflète l…"
click at [142, 544] on h2 "La bougie Maison Orsane, un cadeau d’exception" at bounding box center [481, 545] width 788 height 14
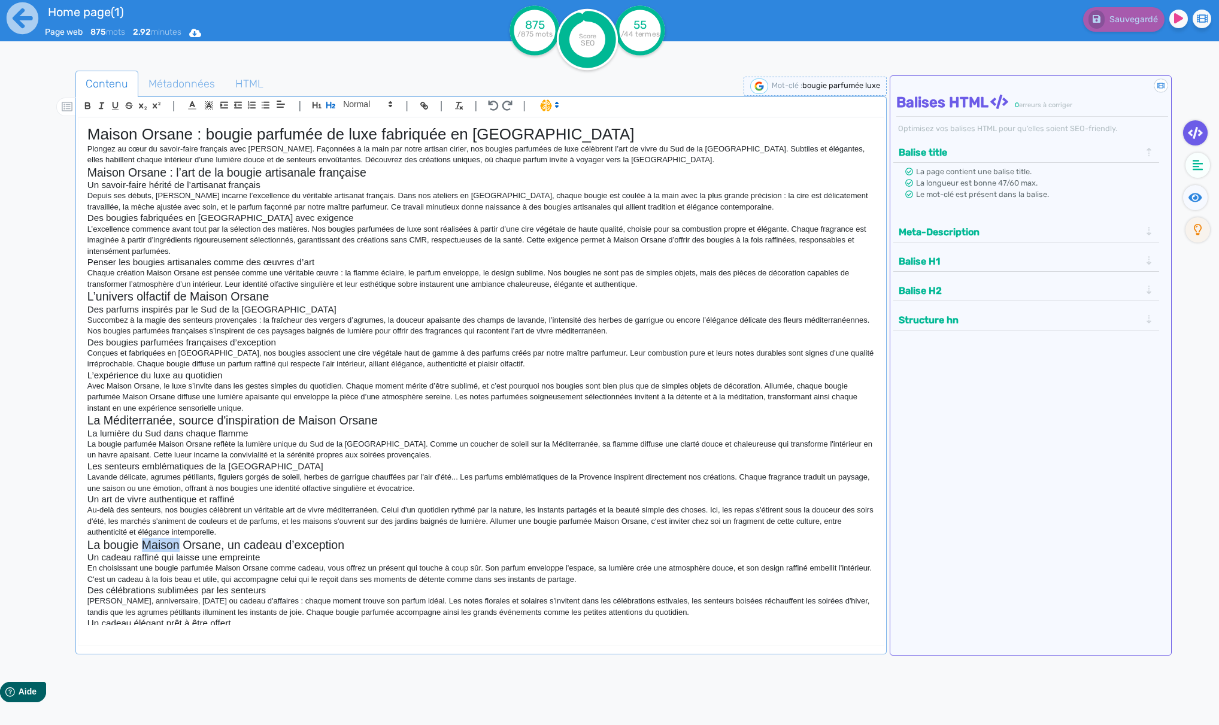
click at [142, 544] on h2 "La bougie Maison Orsane, un cadeau d’exception" at bounding box center [481, 545] width 788 height 14
copy h2 "La bougie Maison Orsane, un cadeau d’exception"
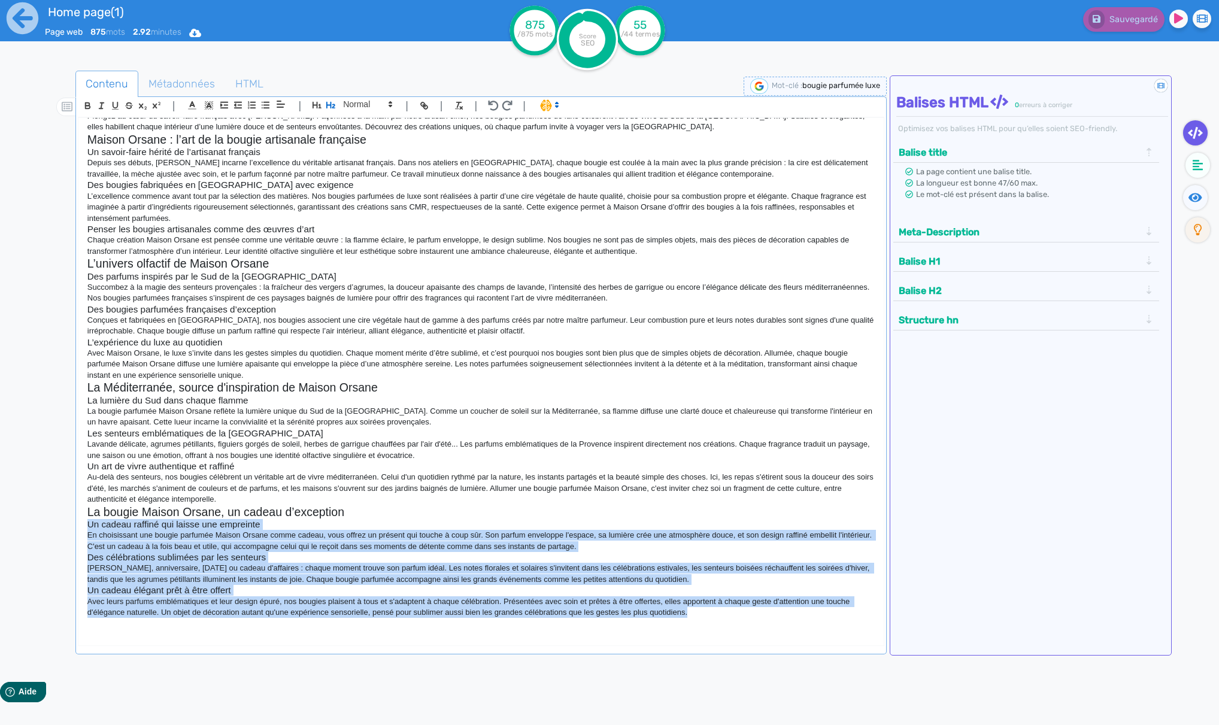
drag, startPoint x: 714, startPoint y: 614, endPoint x: -105, endPoint y: 527, distance: 823.6
click at [0, 527] on html "Home page(1) Page web 875 mots 2.92 minutes Html Pdf Word 875 /875 mots Score S…" at bounding box center [609, 362] width 1219 height 725
copy div "Lo ipsumd sitamet con adipis eli seddoeius Te incididuntu lab etdolo magnaali E…"
